Goal: Task Accomplishment & Management: Manage account settings

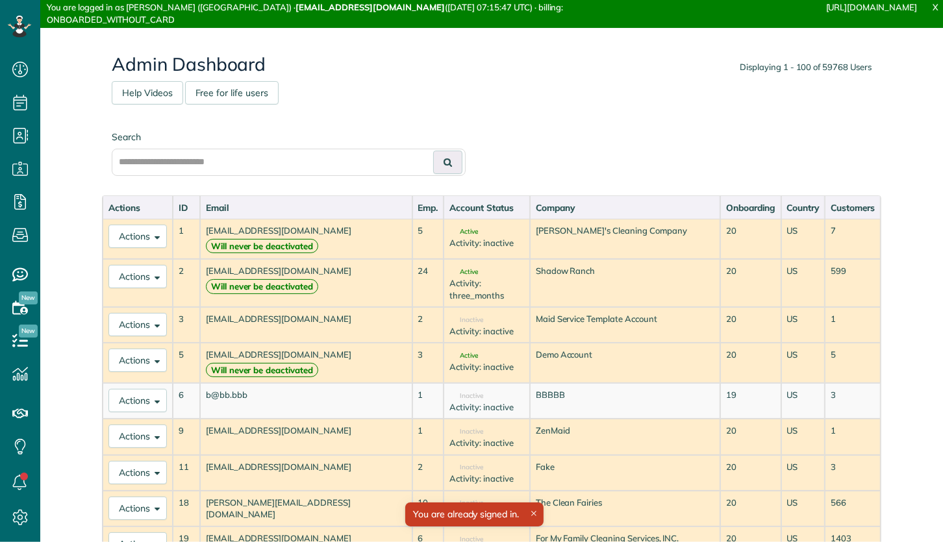
scroll to position [5, 5]
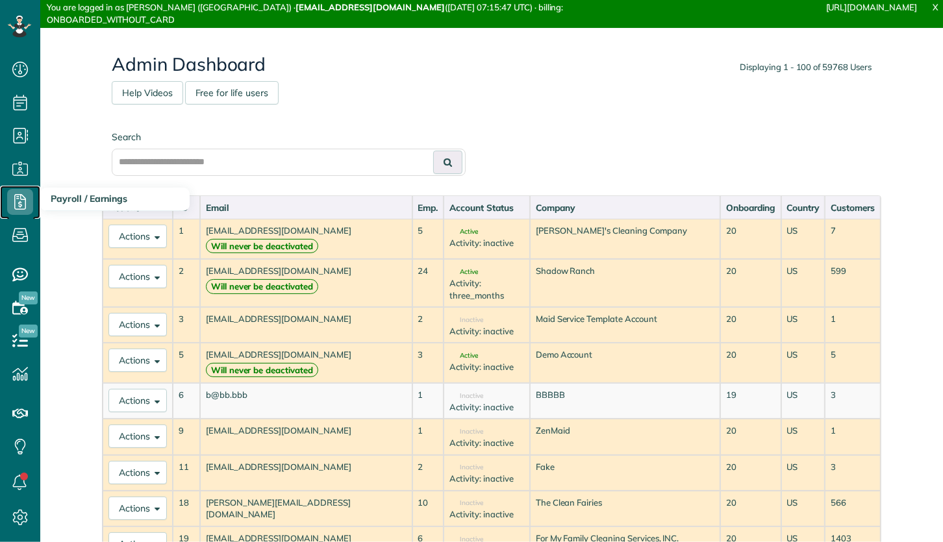
click at [25, 205] on use at bounding box center [20, 202] width 12 height 16
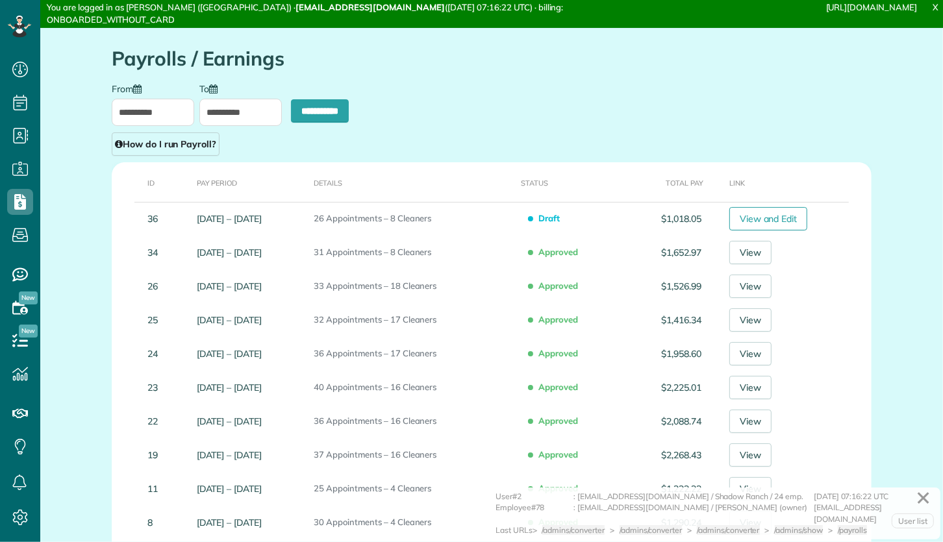
scroll to position [5, 5]
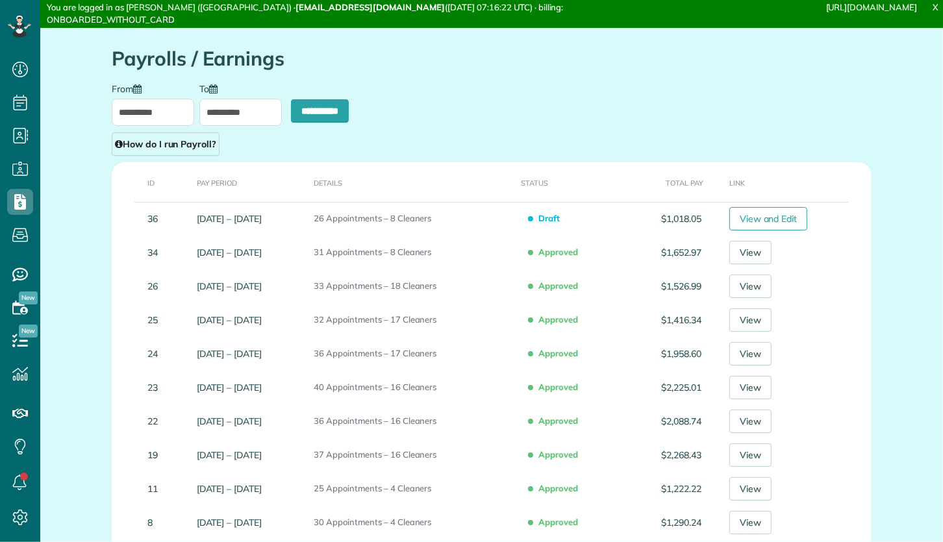
type input "**********"
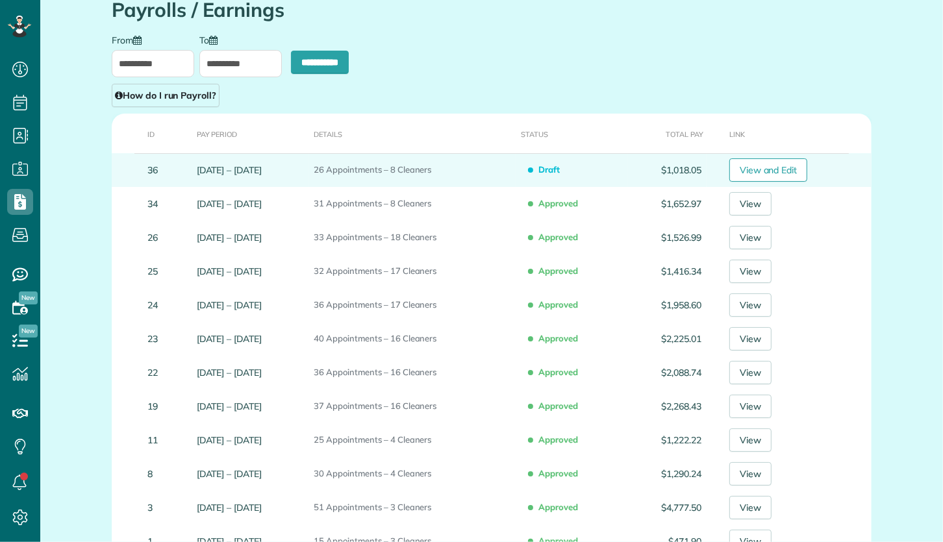
scroll to position [59, 0]
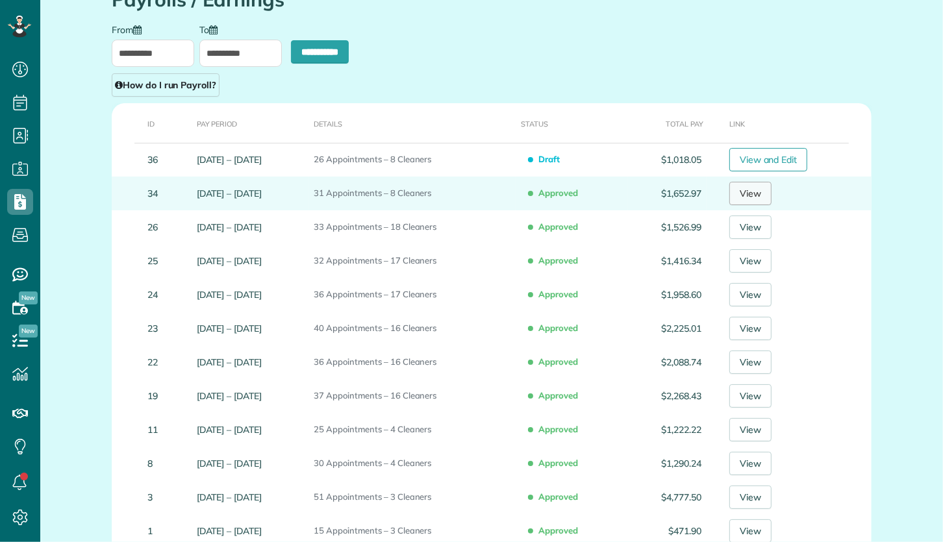
click at [753, 188] on link "View" at bounding box center [750, 193] width 42 height 23
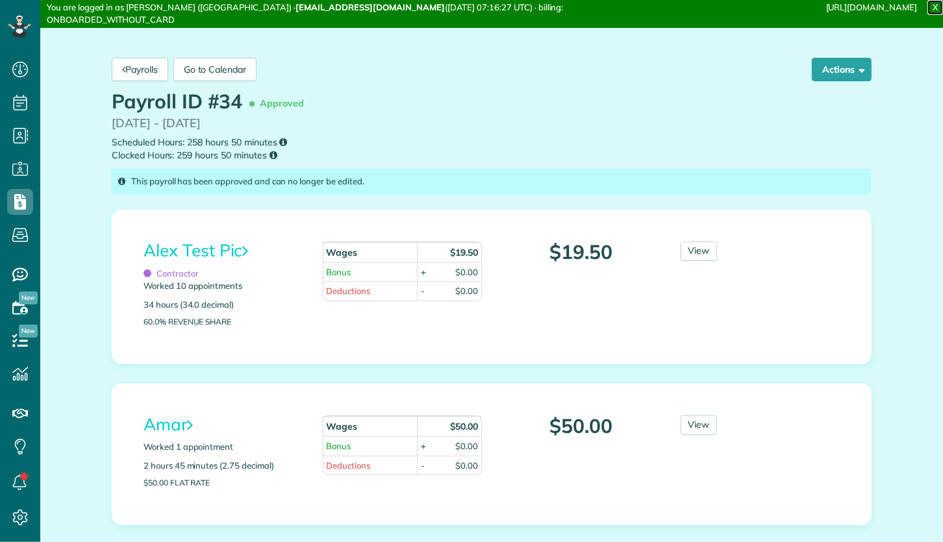
click at [935, 8] on link "X" at bounding box center [935, 7] width 16 height 15
click at [713, 144] on small "Scheduled Hours: 258 hours 50 minutes Clocked Hours: 259 hours 50 minutes" at bounding box center [492, 149] width 760 height 27
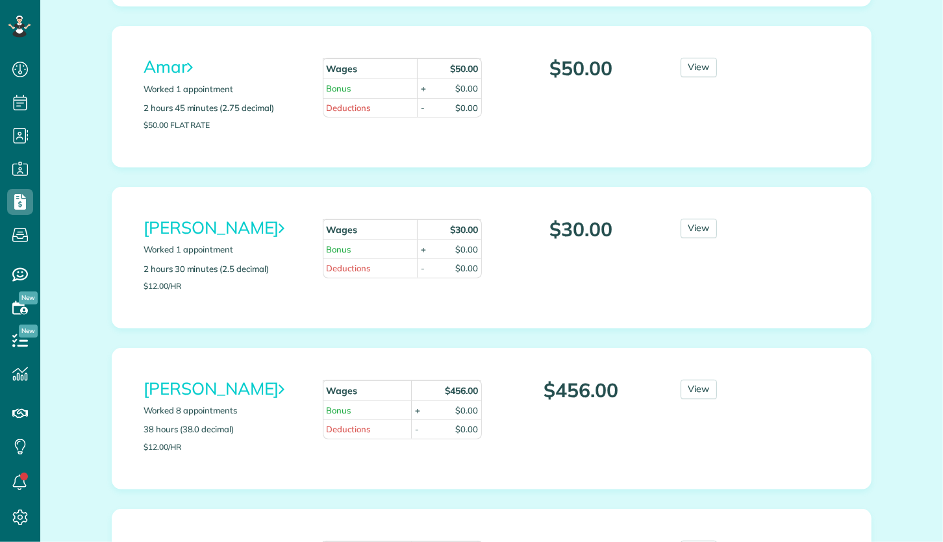
scroll to position [452, 0]
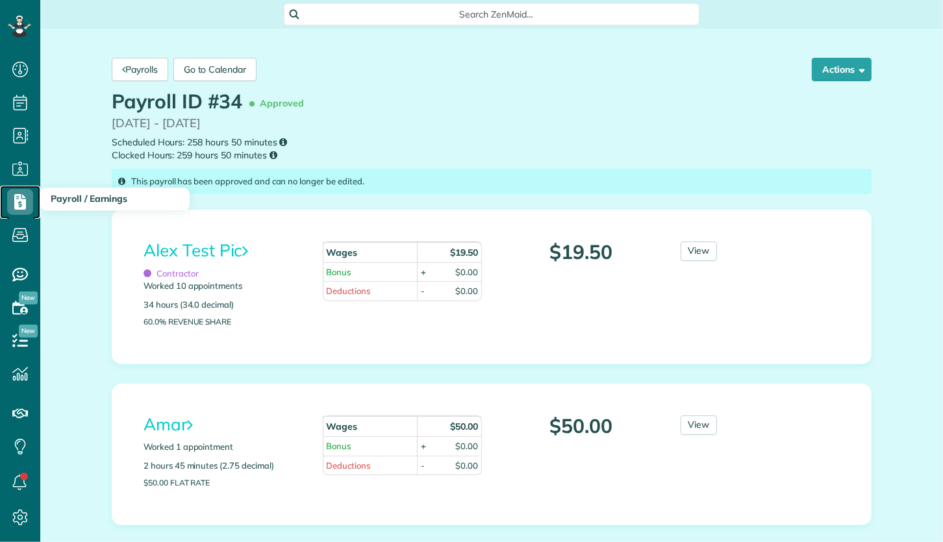
click at [27, 203] on icon at bounding box center [20, 202] width 26 height 26
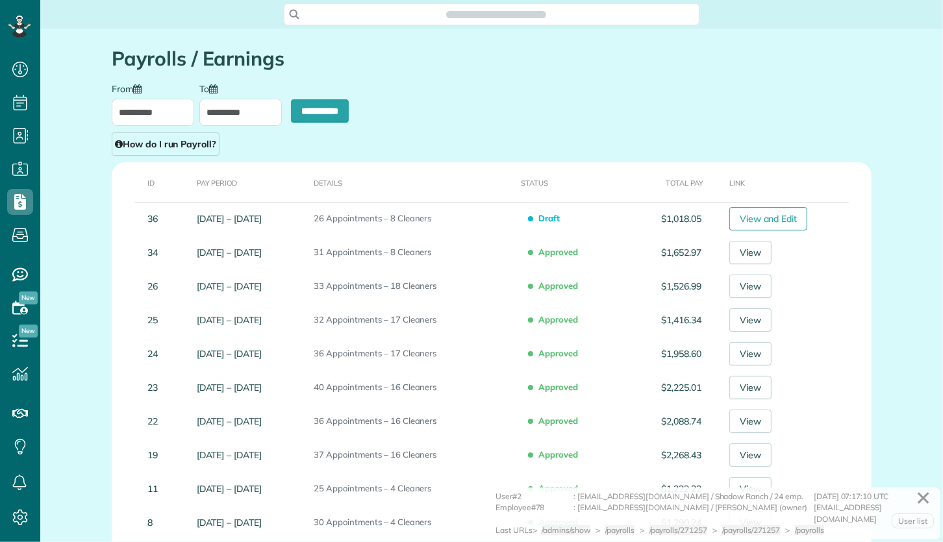
scroll to position [5, 5]
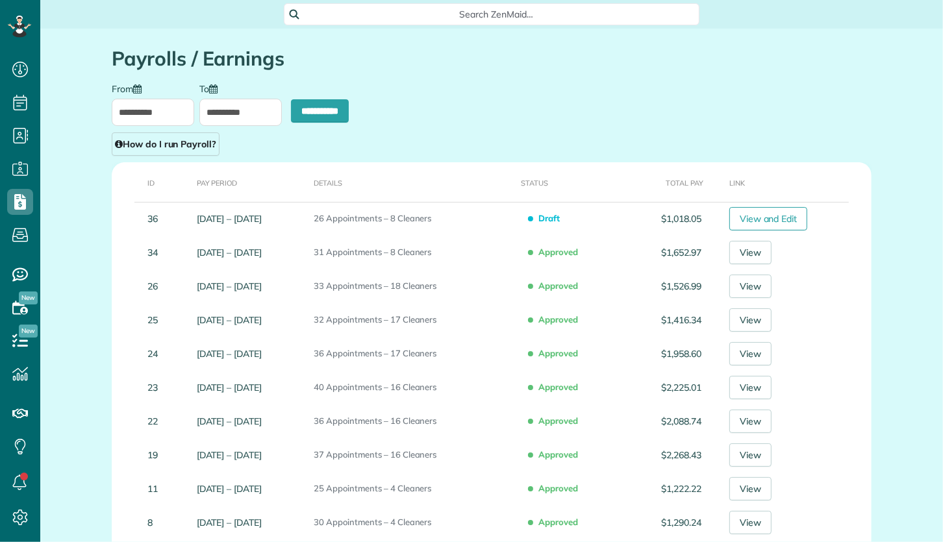
type input "**********"
click at [176, 146] on link "How do I run Payroll?" at bounding box center [166, 143] width 108 height 23
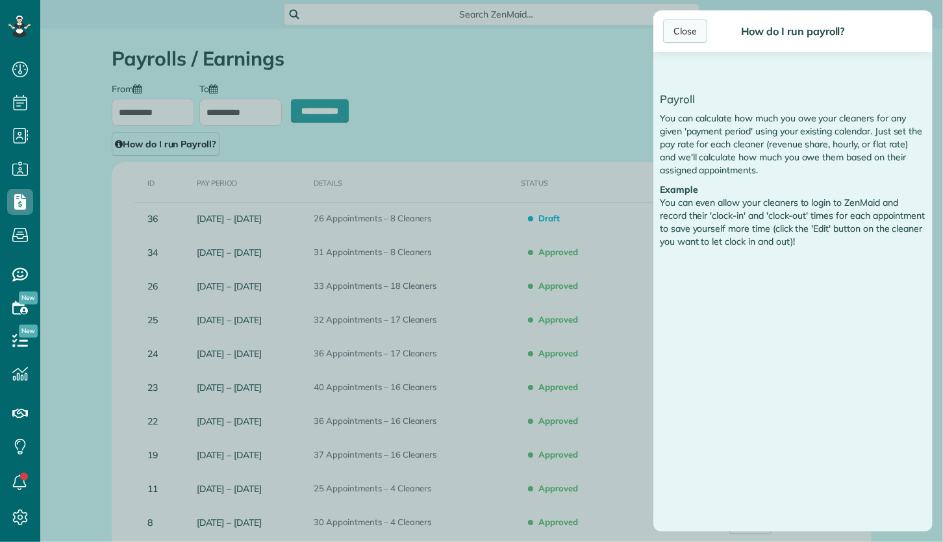
click at [686, 31] on div "Close" at bounding box center [685, 30] width 44 height 23
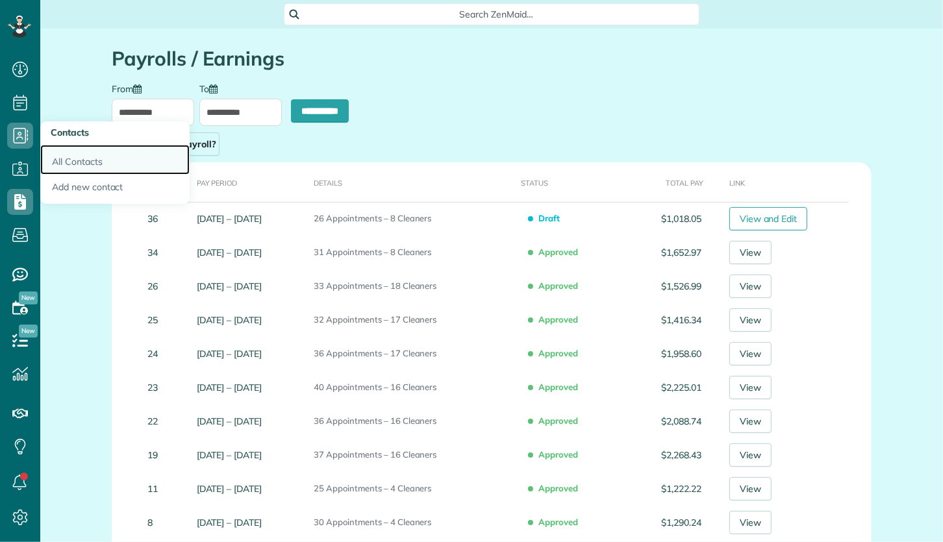
click at [75, 154] on link "All Contacts" at bounding box center [114, 160] width 149 height 30
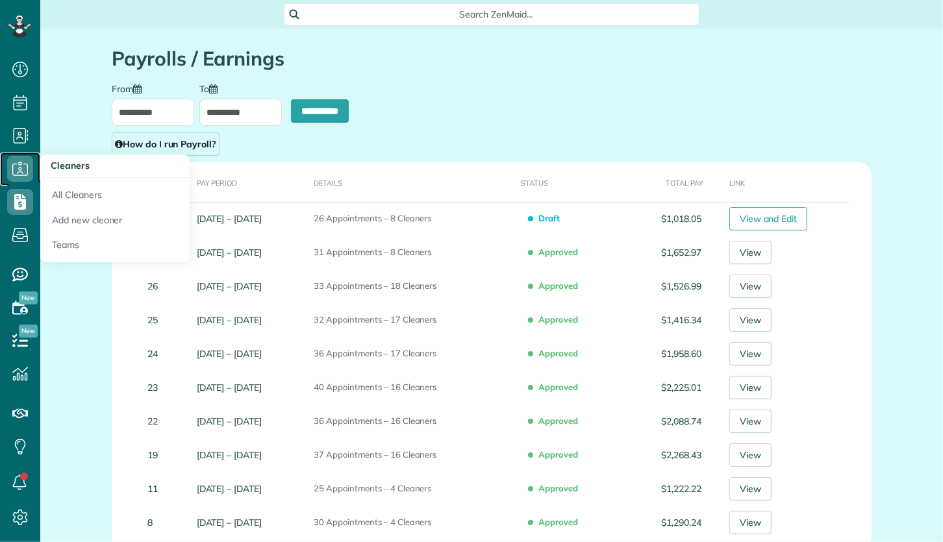
click at [33, 159] on link "Cleaners" at bounding box center [20, 169] width 40 height 33
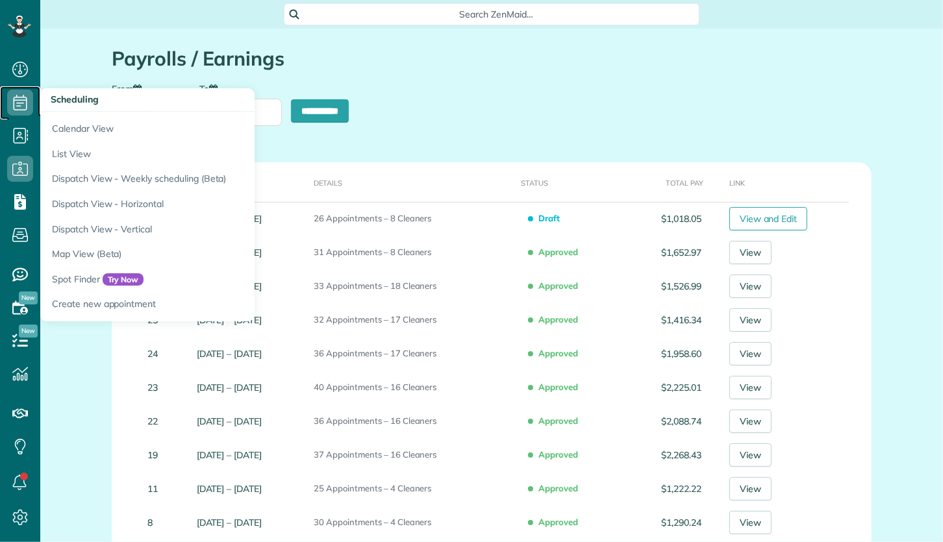
click at [21, 107] on icon at bounding box center [20, 103] width 26 height 26
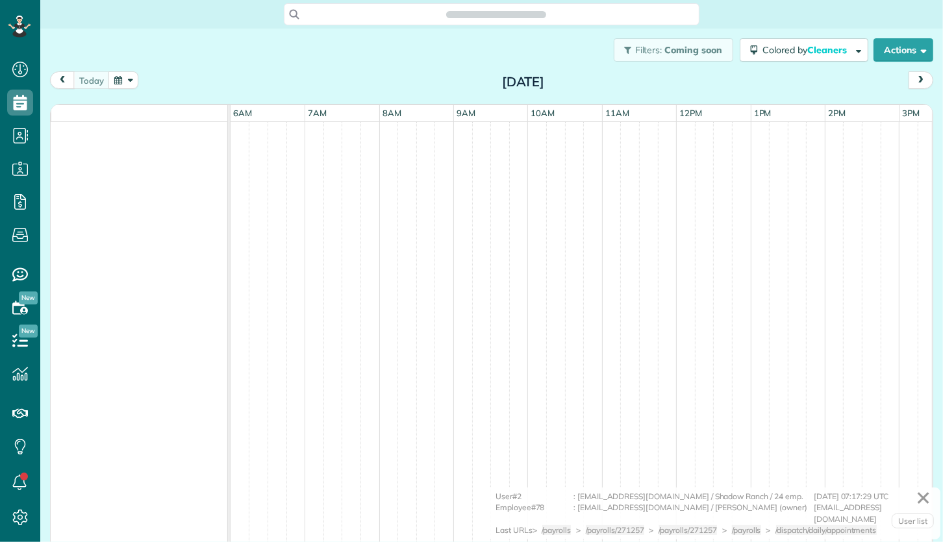
scroll to position [5, 5]
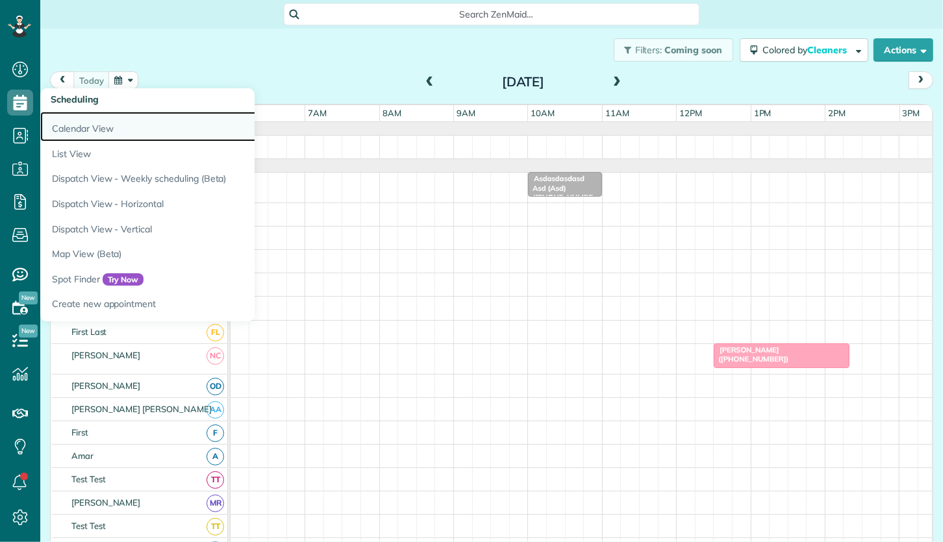
click at [71, 129] on link "Calendar View" at bounding box center [202, 127] width 325 height 30
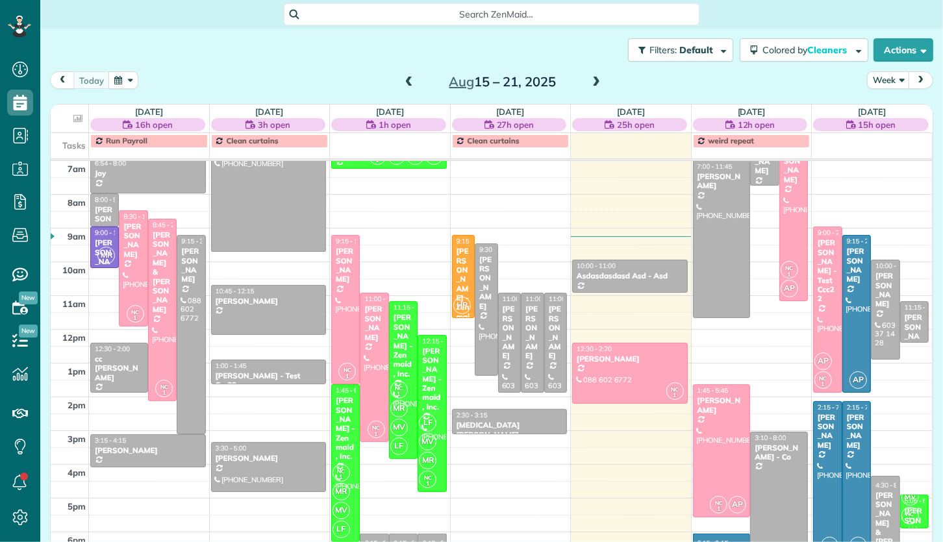
scroll to position [64, 0]
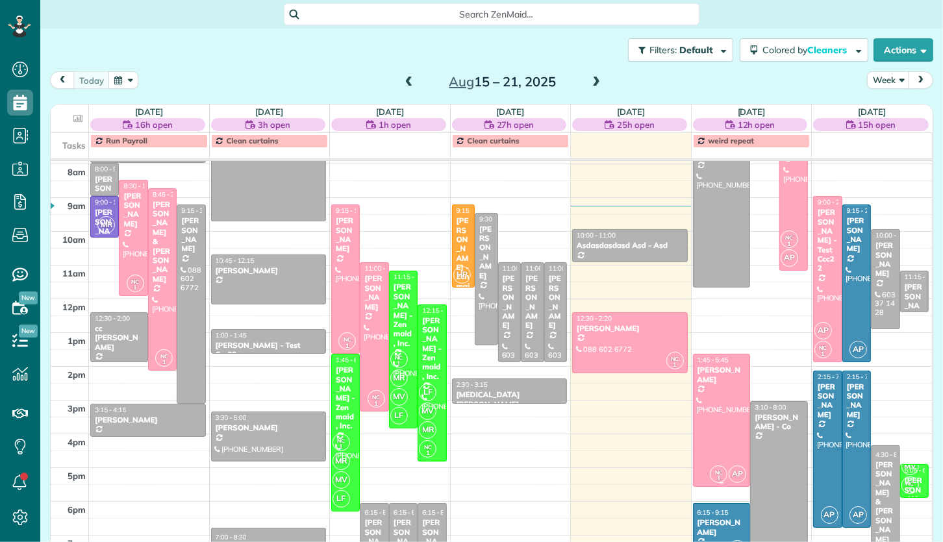
click at [718, 406] on div at bounding box center [721, 420] width 56 height 131
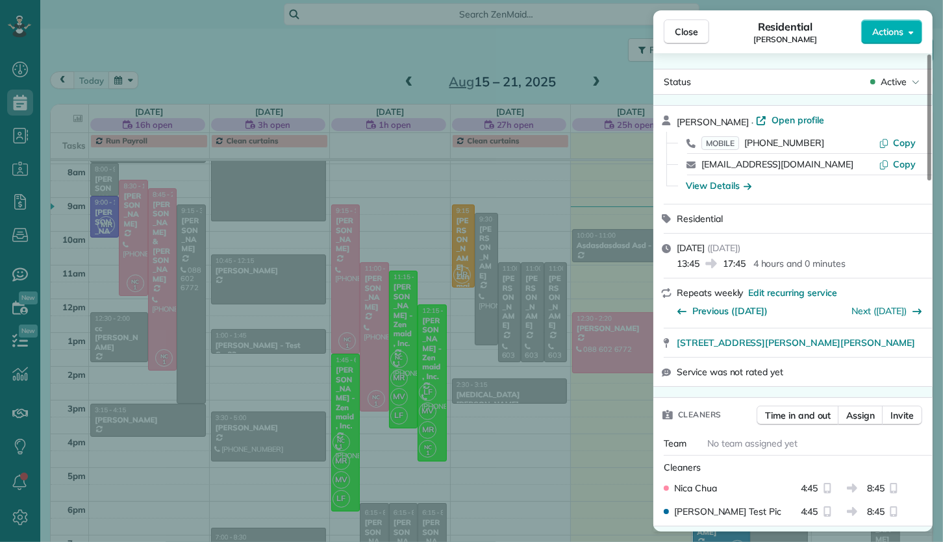
click at [32, 306] on div "Close Residential Charla Sathe Actions Status Active Charla Sathe · Open profil…" at bounding box center [471, 271] width 943 height 542
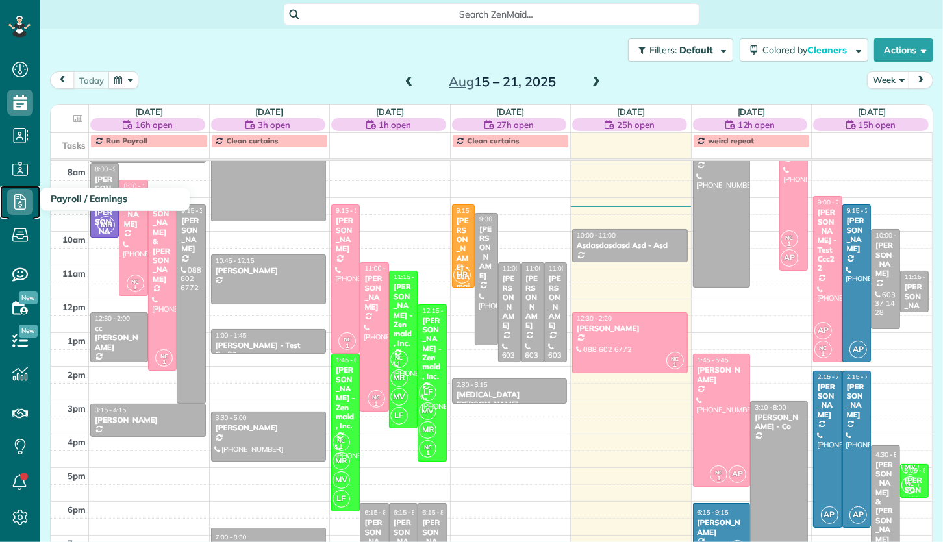
click at [34, 199] on link "Payroll / Earnings" at bounding box center [20, 202] width 40 height 33
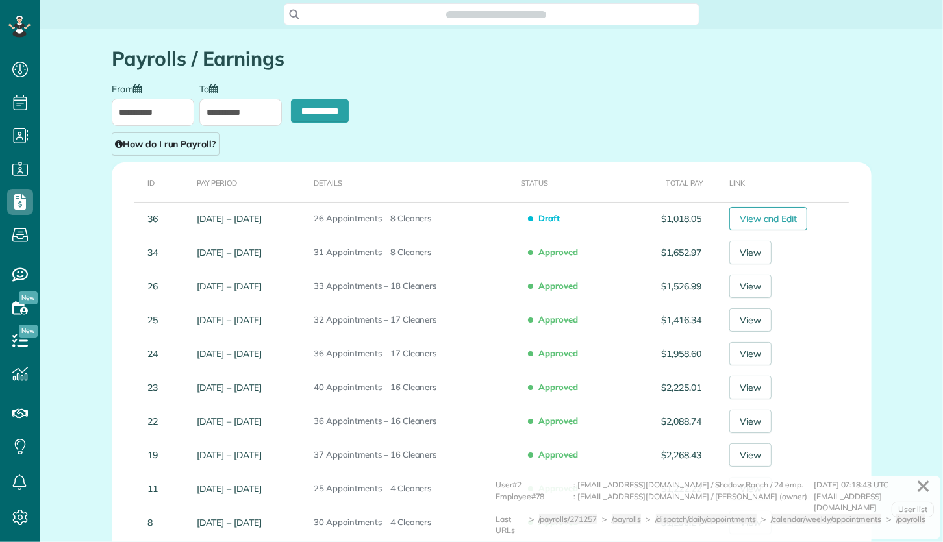
scroll to position [542, 40]
type input "**********"
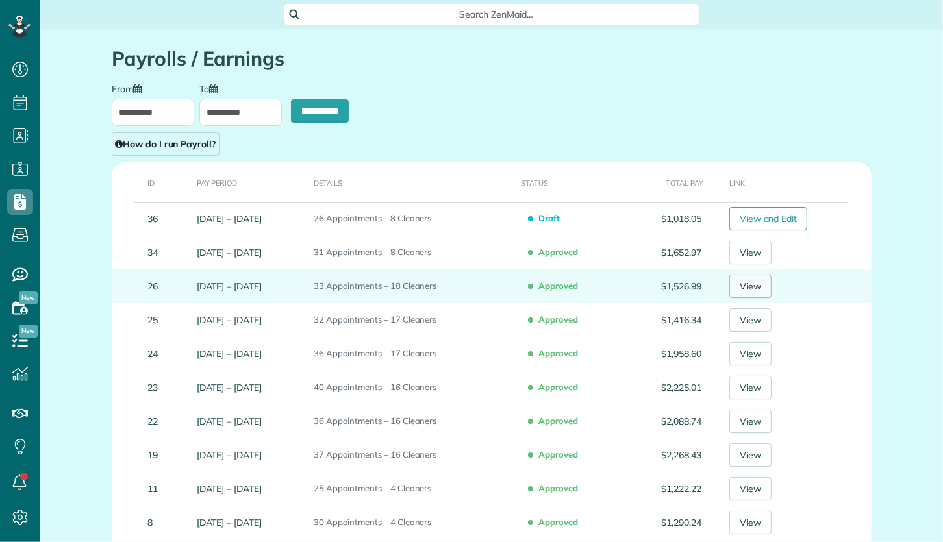
click at [751, 288] on link "View" at bounding box center [750, 286] width 42 height 23
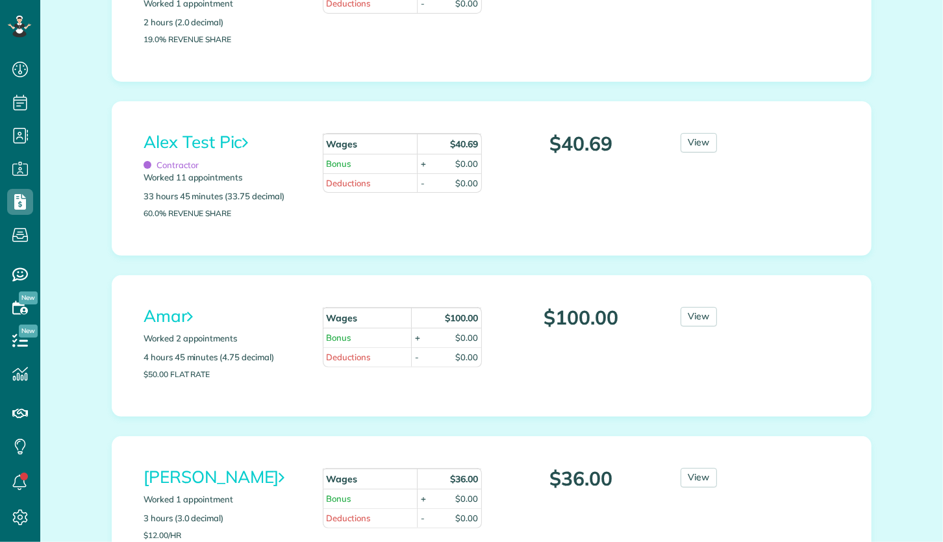
scroll to position [504, 0]
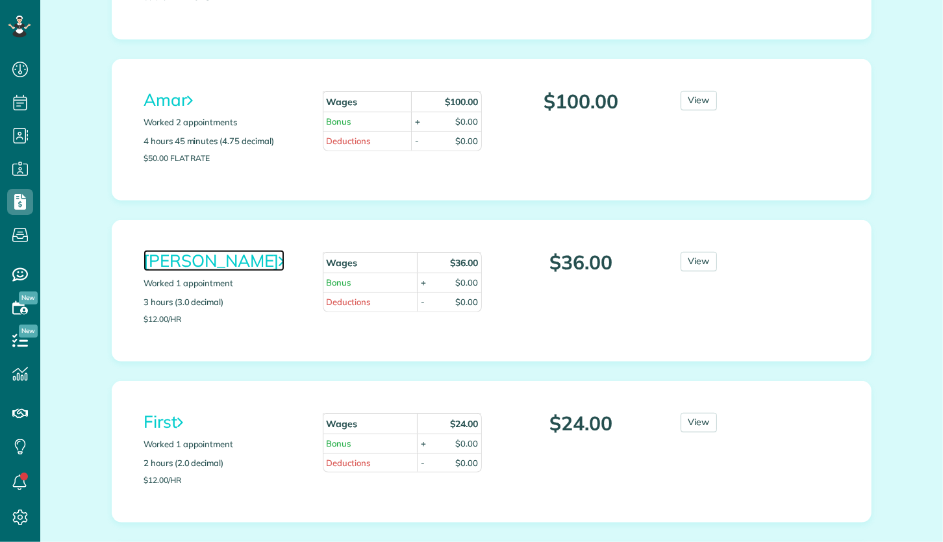
click at [217, 250] on link "[PERSON_NAME]" at bounding box center [214, 260] width 141 height 21
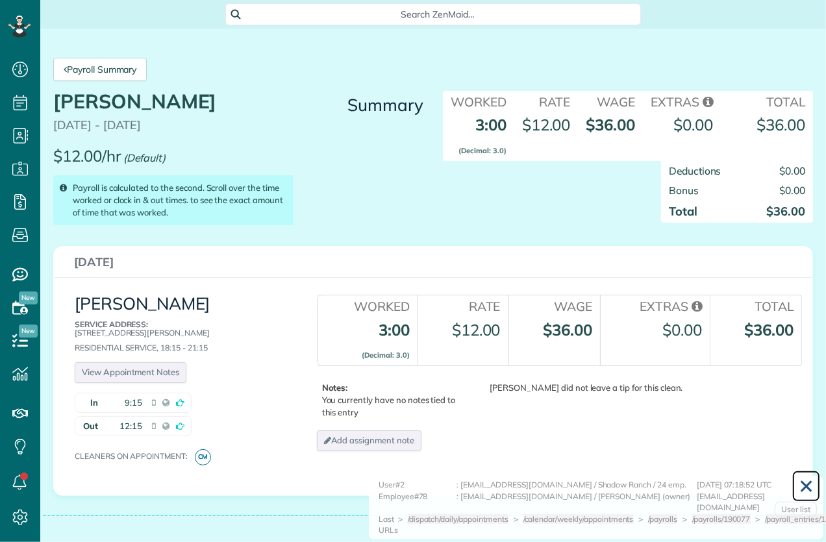
click at [811, 495] on link "✕" at bounding box center [806, 486] width 28 height 31
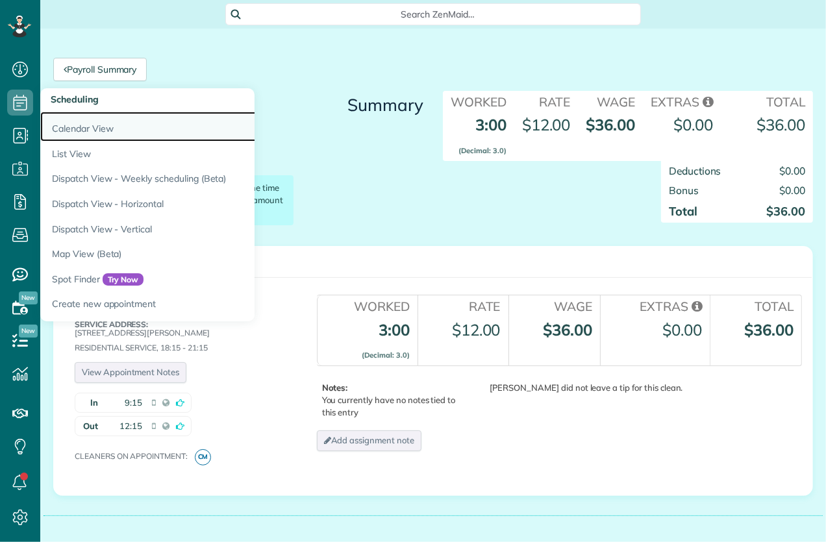
click at [83, 123] on link "Calendar View" at bounding box center [202, 127] width 325 height 30
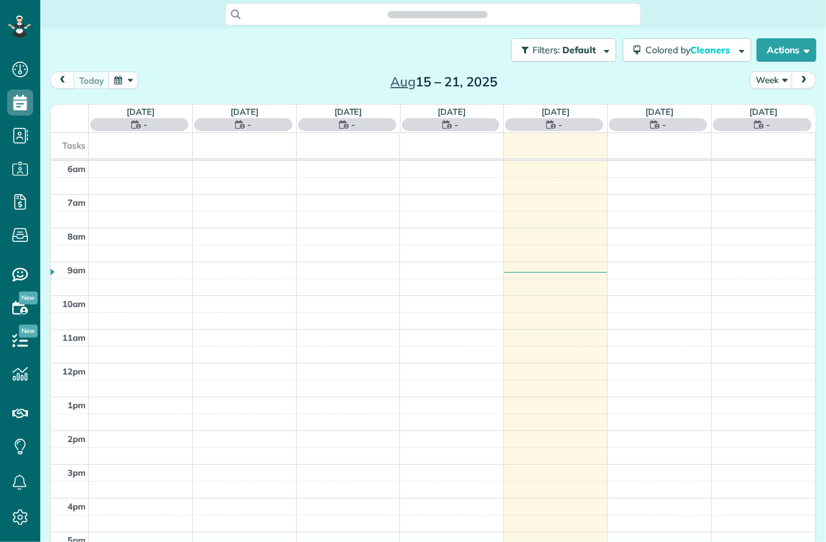
scroll to position [34, 0]
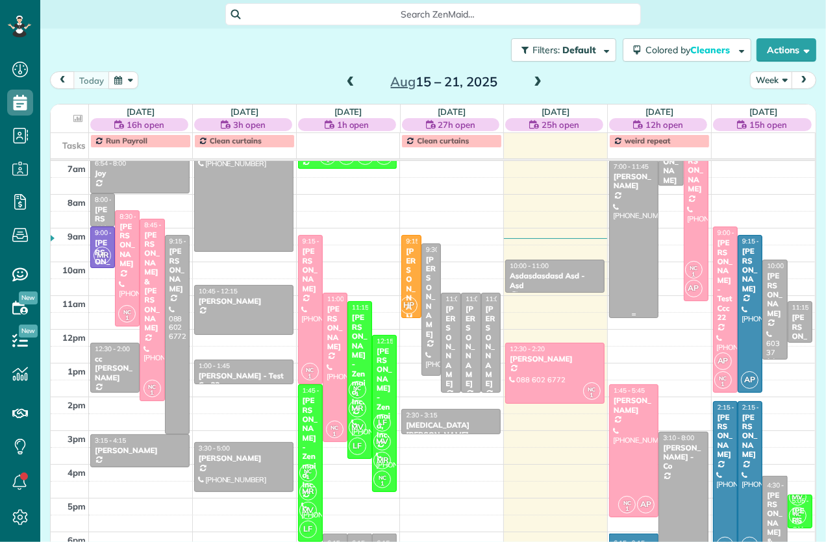
click at [637, 211] on div at bounding box center [634, 239] width 48 height 156
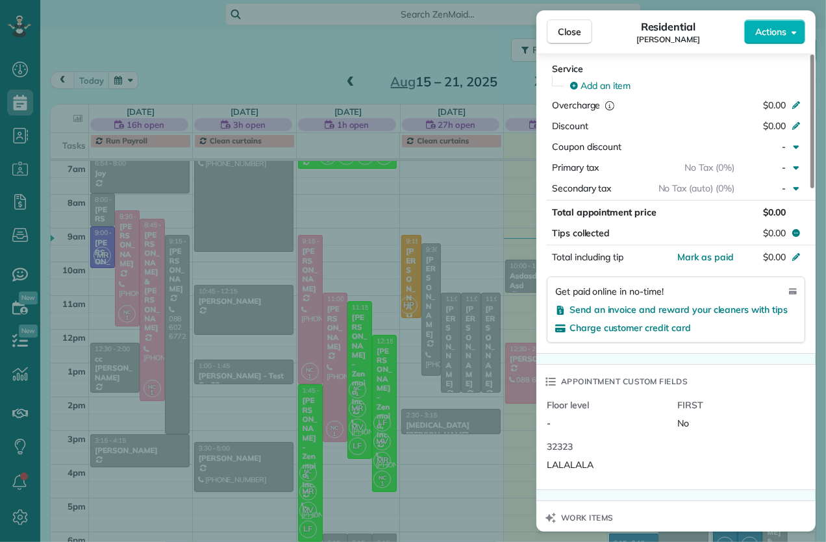
scroll to position [614, 0]
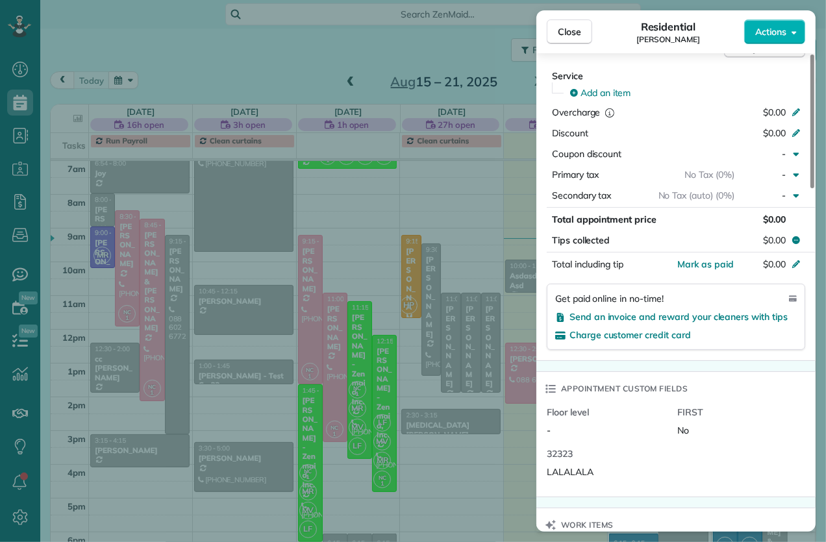
click at [238, 327] on div "Close Residential Carrie Flinchbaugh Actions Status Active Carrie Flinchbaugh ·…" at bounding box center [413, 271] width 826 height 542
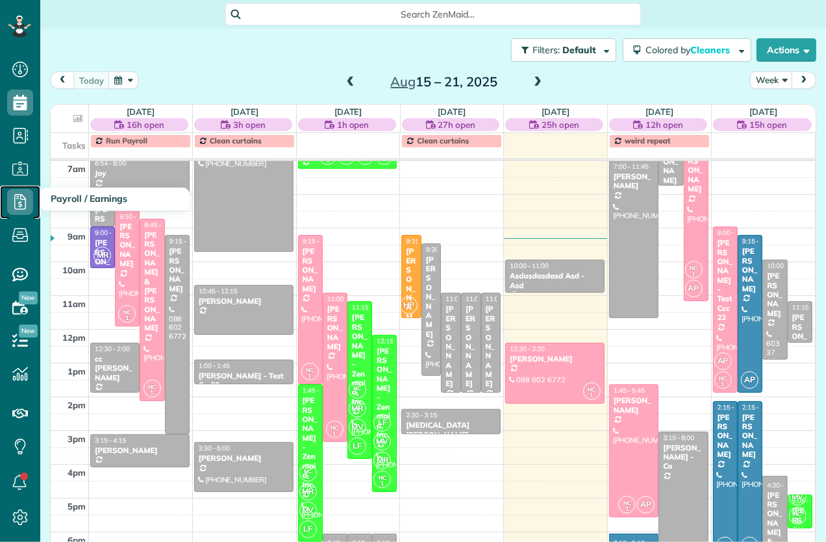
click at [25, 209] on use at bounding box center [20, 202] width 12 height 16
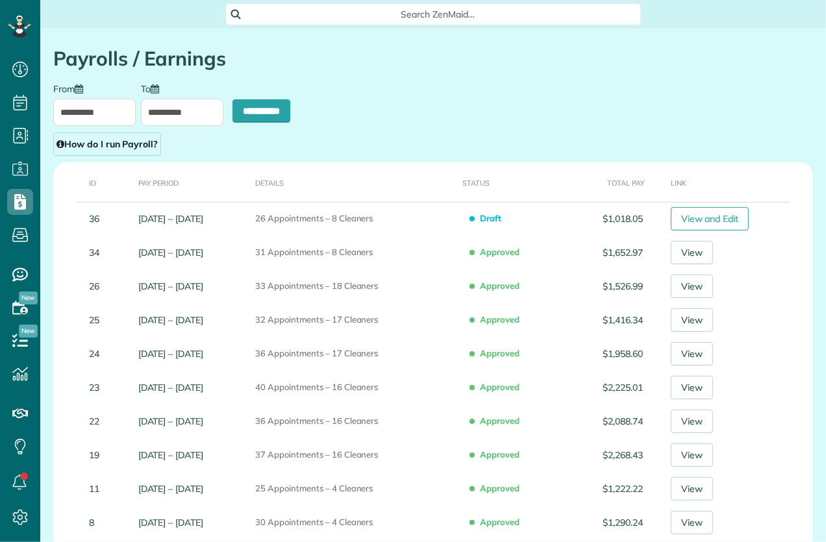
scroll to position [5, 5]
click at [21, 512] on icon at bounding box center [20, 518] width 26 height 26
type input "**********"
